Goal: Task Accomplishment & Management: Use online tool/utility

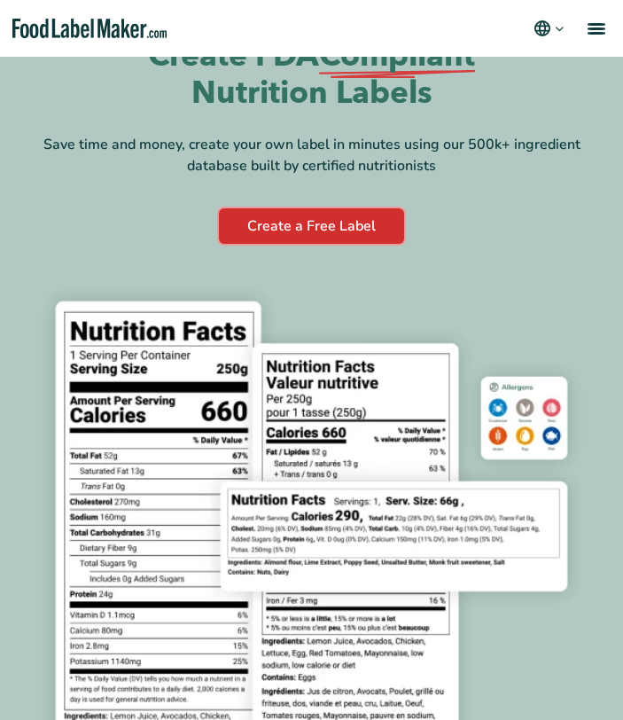
click at [292, 244] on link "Create a Free Label" at bounding box center [311, 225] width 185 height 35
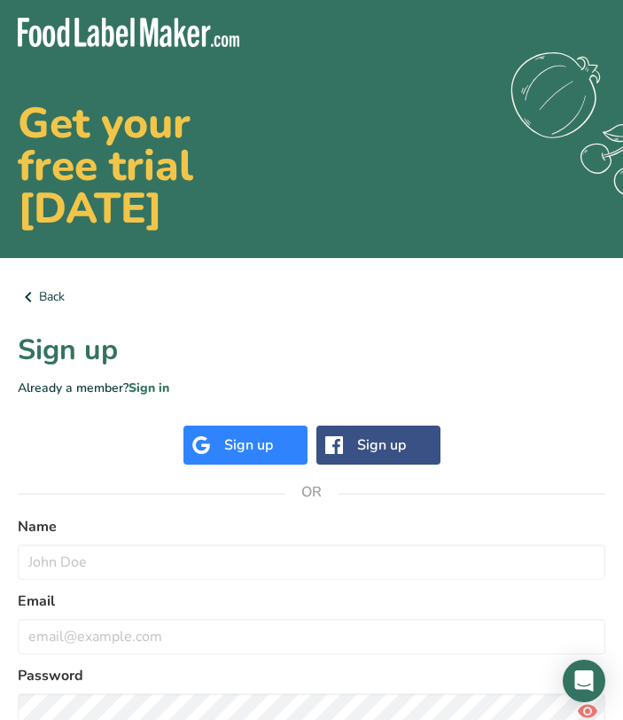
scroll to position [136, 0]
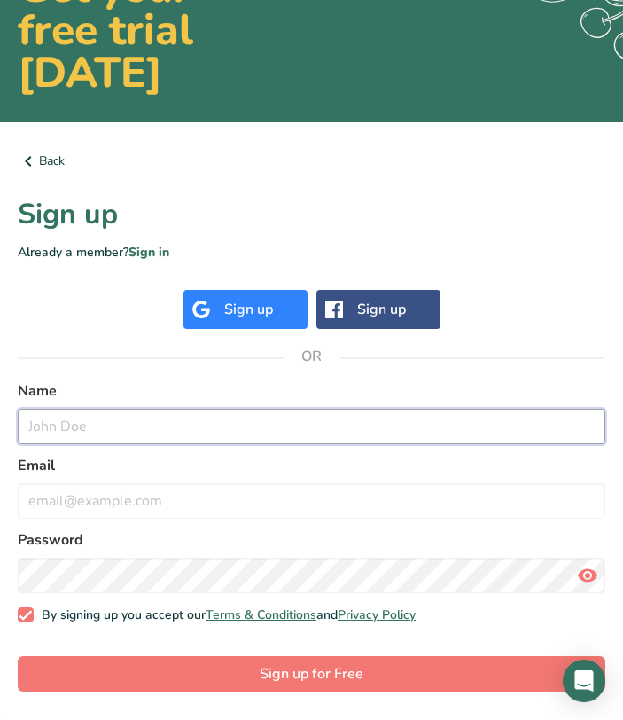
click at [235, 420] on input "text" at bounding box center [312, 426] width 588 height 35
